Goal: Information Seeking & Learning: Learn about a topic

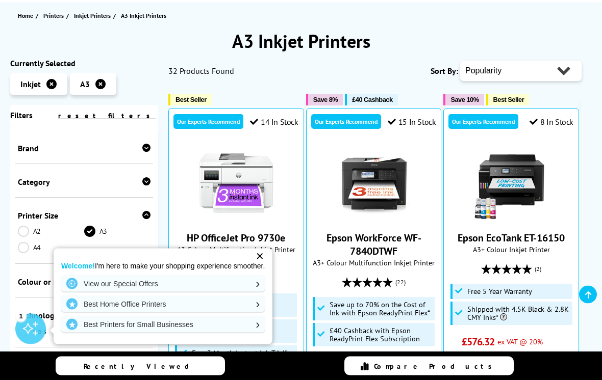
click at [262, 264] on div "✕" at bounding box center [259, 256] width 14 height 14
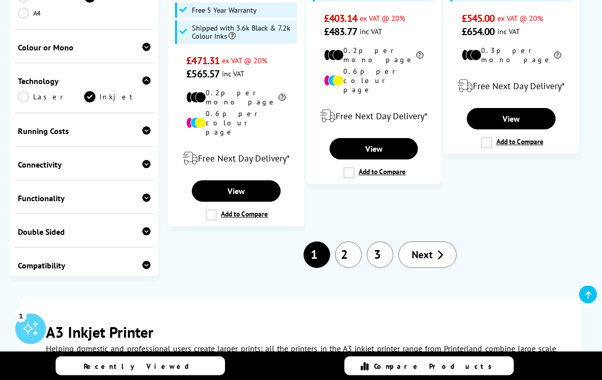
scroll to position [1735, 0]
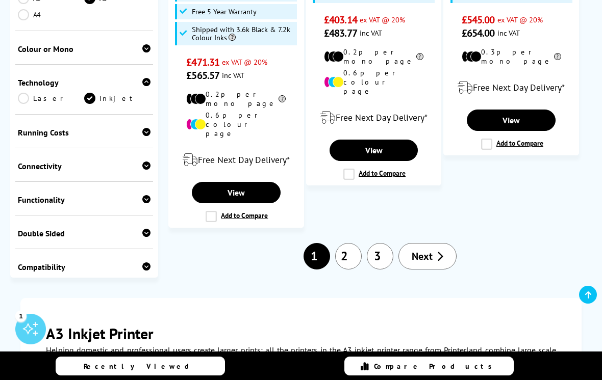
click at [351, 243] on link "2" at bounding box center [348, 256] width 27 height 27
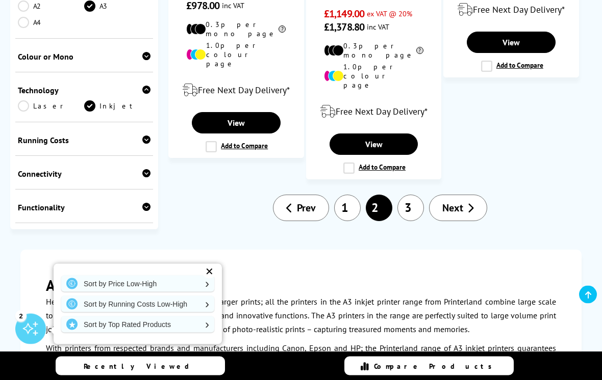
scroll to position [1658, 0]
click at [422, 195] on link "3" at bounding box center [410, 208] width 27 height 27
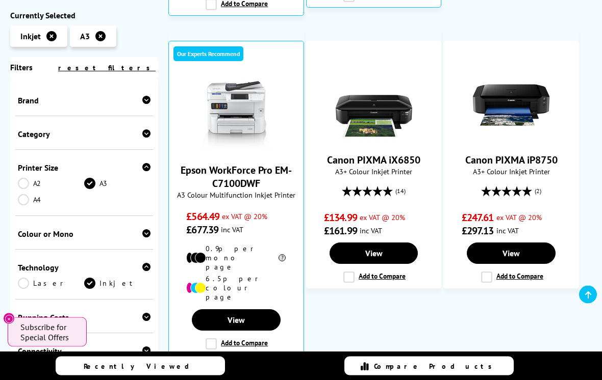
scroll to position [597, 0]
